Goal: Task Accomplishment & Management: Manage account settings

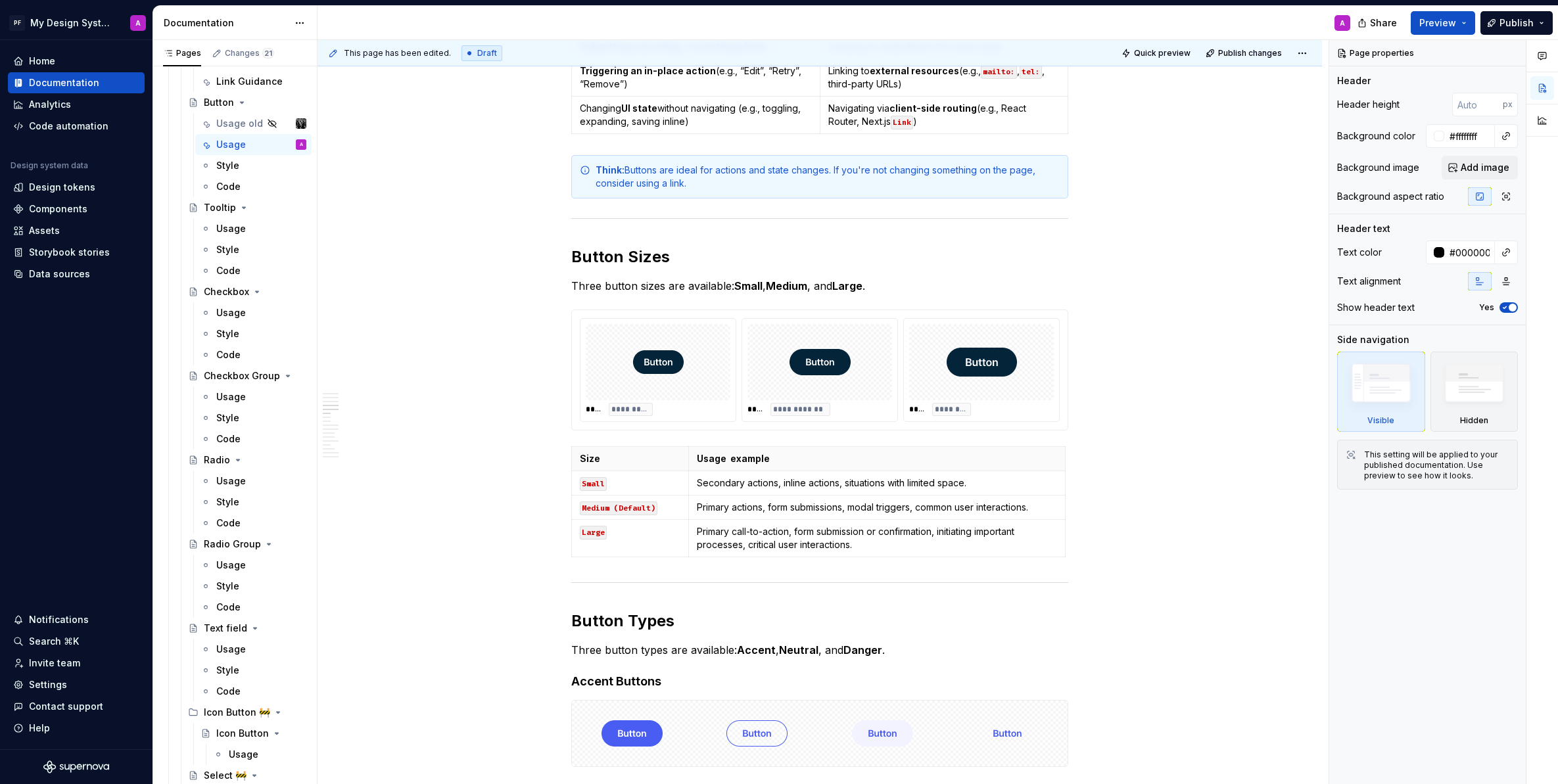
scroll to position [998, 0]
type textarea "*"
click at [45, 267] on div "Data sources" at bounding box center [59, 274] width 61 height 13
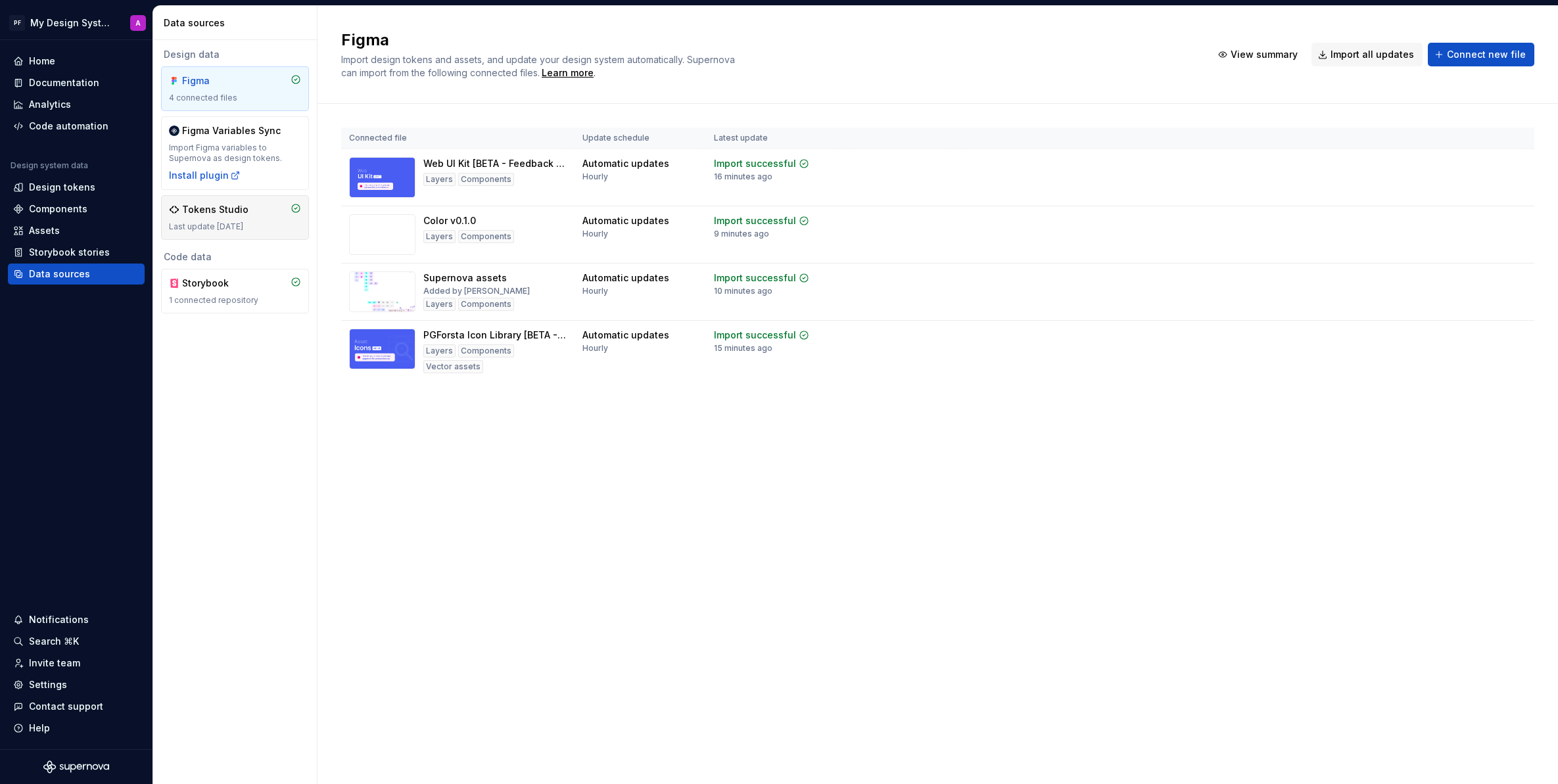
click at [228, 224] on div "Last update [DATE]" at bounding box center [235, 227] width 132 height 10
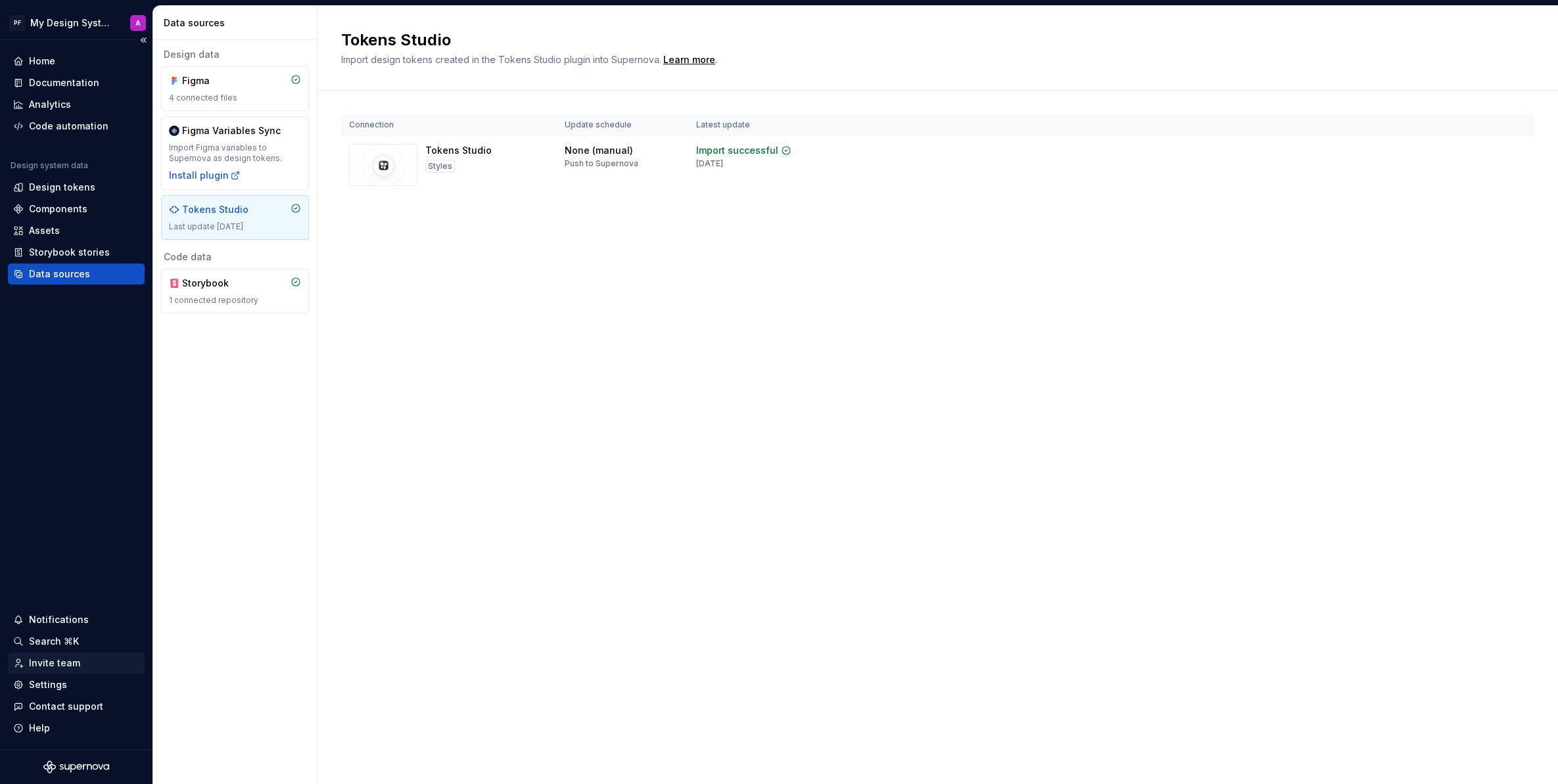
click at [67, 661] on div "Invite team" at bounding box center [54, 663] width 51 height 13
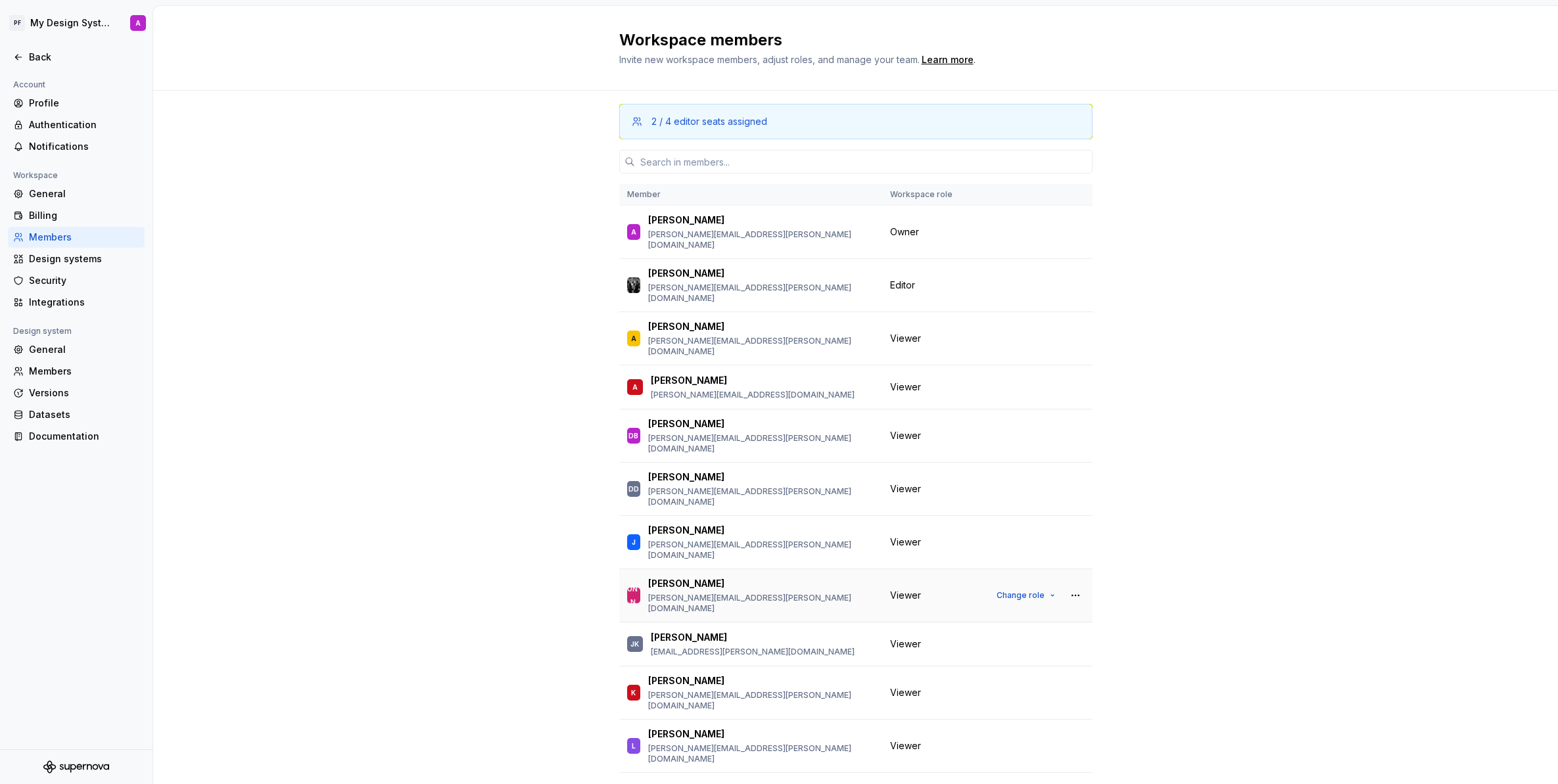
scroll to position [1, 0]
click at [1020, 590] on span "Change role" at bounding box center [1021, 594] width 48 height 10
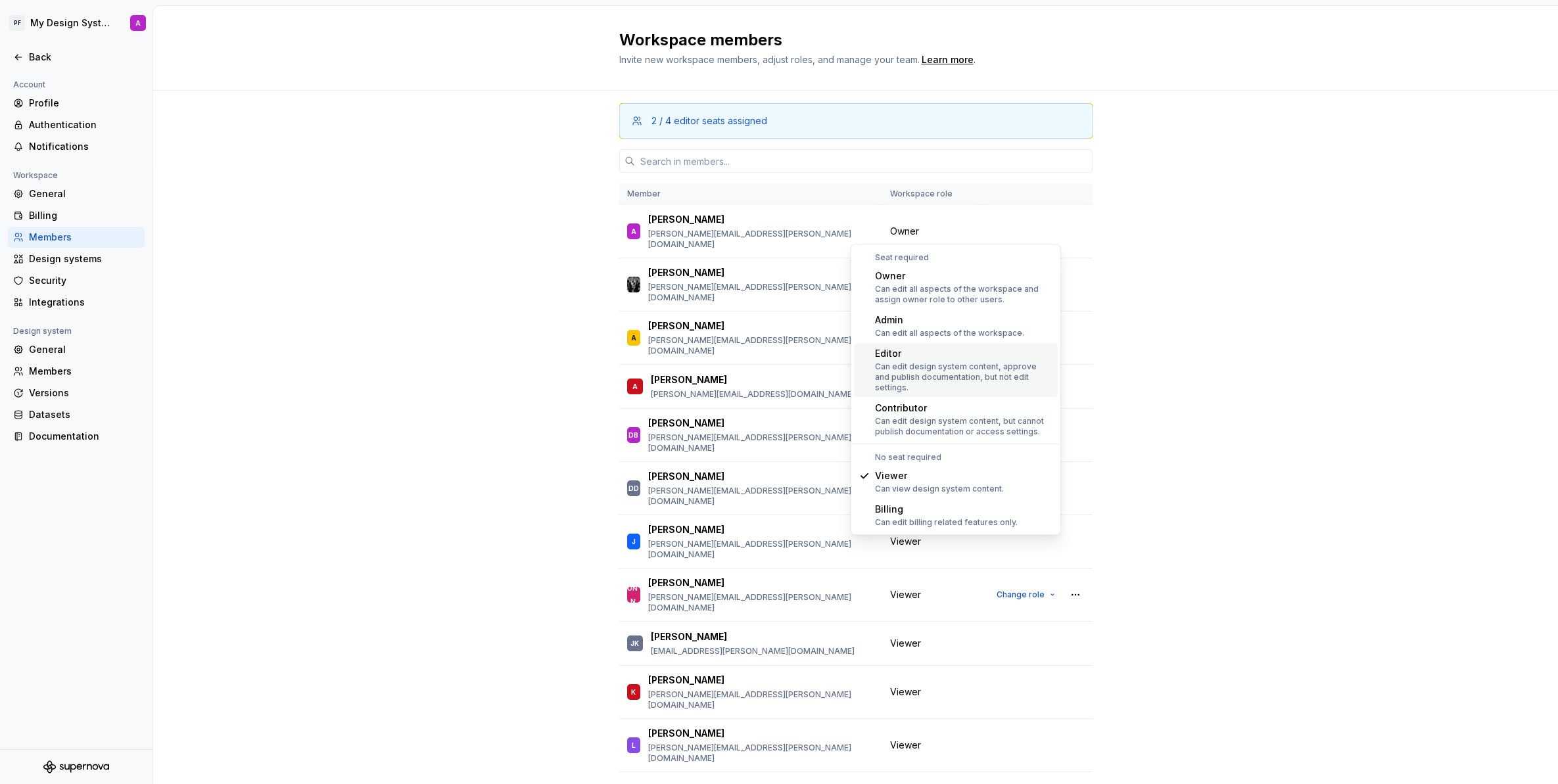
drag, startPoint x: 992, startPoint y: 358, endPoint x: 1228, endPoint y: 355, distance: 236.0
click at [992, 358] on div "Editor" at bounding box center [963, 353] width 178 height 13
